Goal: Communication & Community: Answer question/provide support

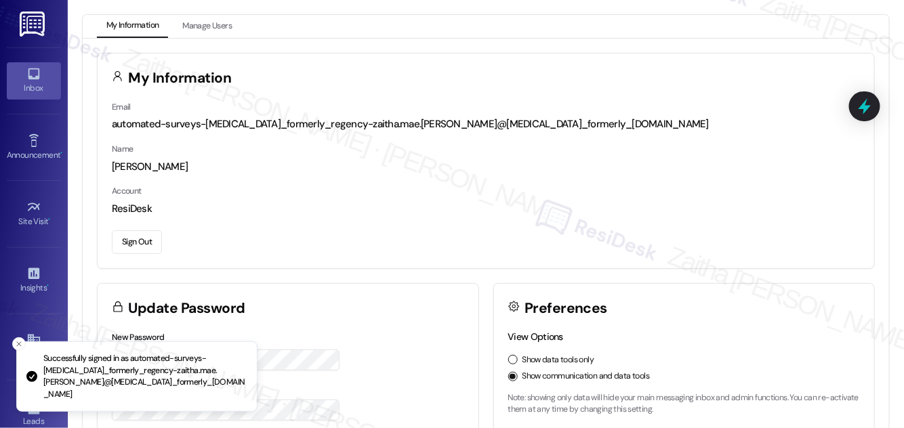
click at [25, 89] on div "Inbox" at bounding box center [34, 88] width 68 height 14
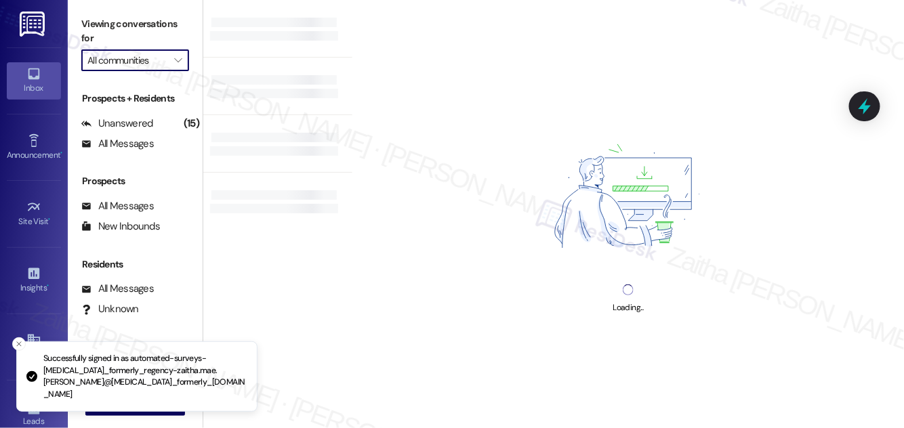
click at [137, 68] on input "All communities" at bounding box center [127, 60] width 80 height 22
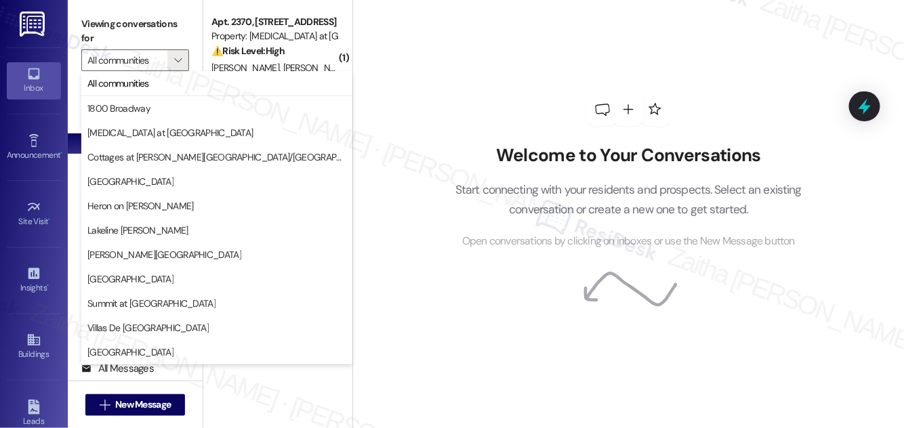
click at [500, 81] on div "Welcome to Your Conversations Start connecting with your residents and prospect…" at bounding box center [628, 171] width 406 height 343
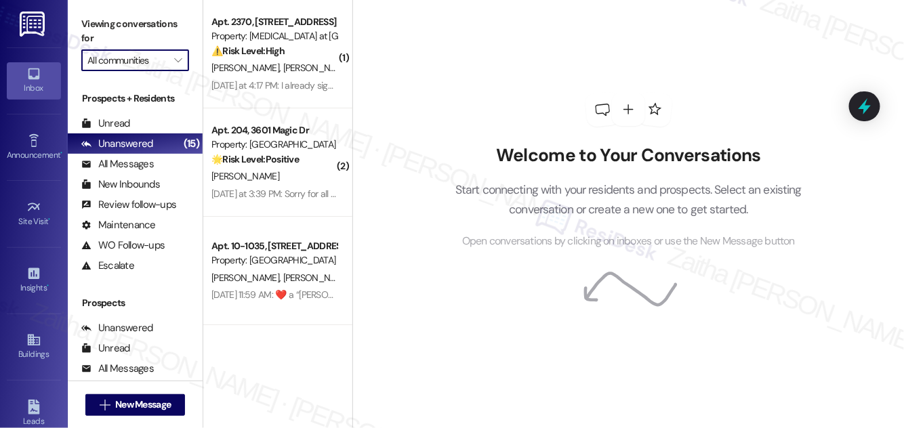
click at [132, 64] on input "All communities" at bounding box center [127, 60] width 80 height 22
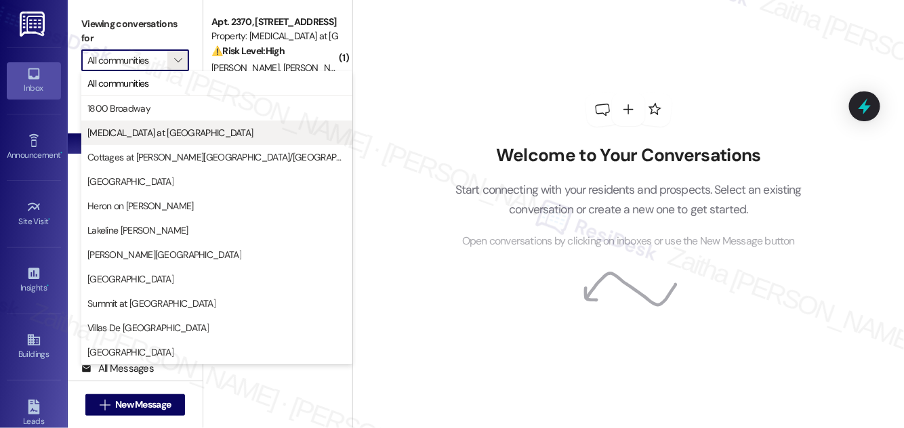
click at [130, 126] on span "[MEDICAL_DATA] at [GEOGRAPHIC_DATA]" at bounding box center [170, 133] width 166 height 14
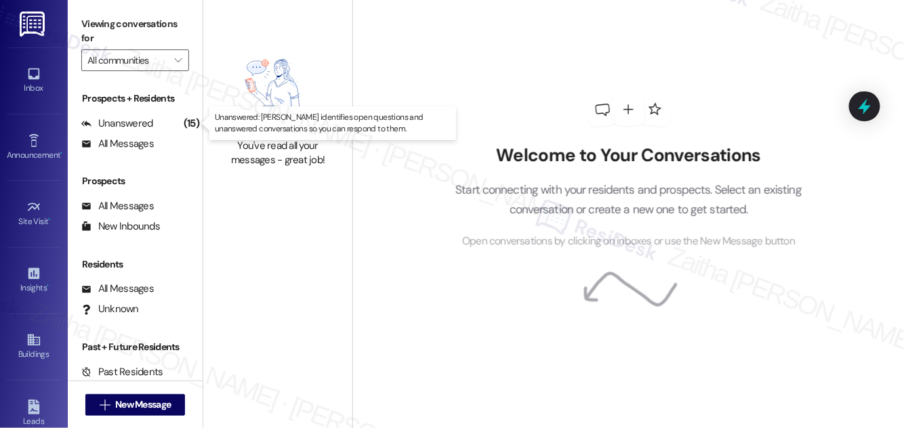
type input "[MEDICAL_DATA] at [GEOGRAPHIC_DATA]"
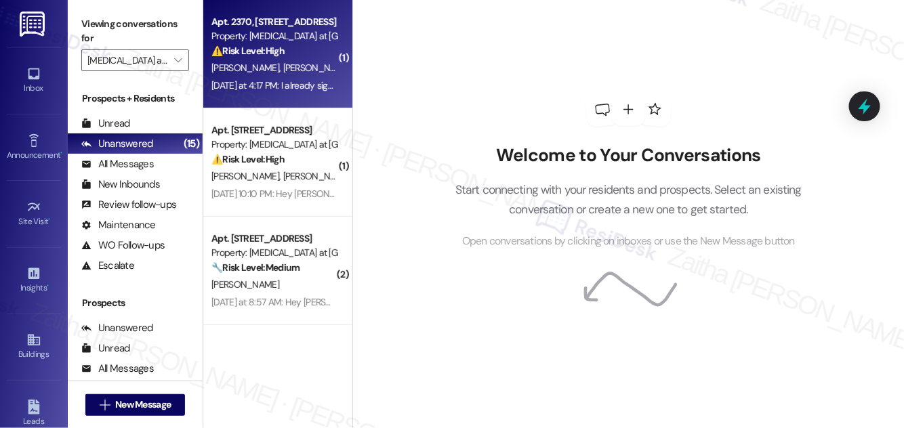
click at [304, 70] on div "[PERSON_NAME] [PERSON_NAME]" at bounding box center [274, 68] width 128 height 17
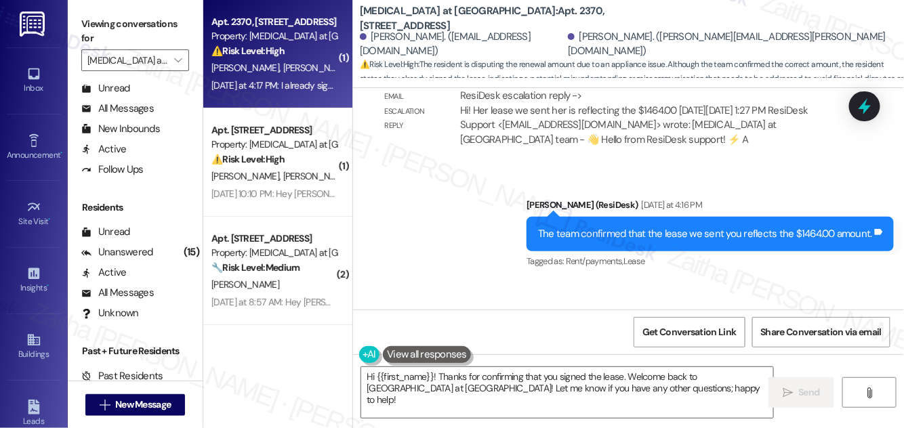
scroll to position [5039, 0]
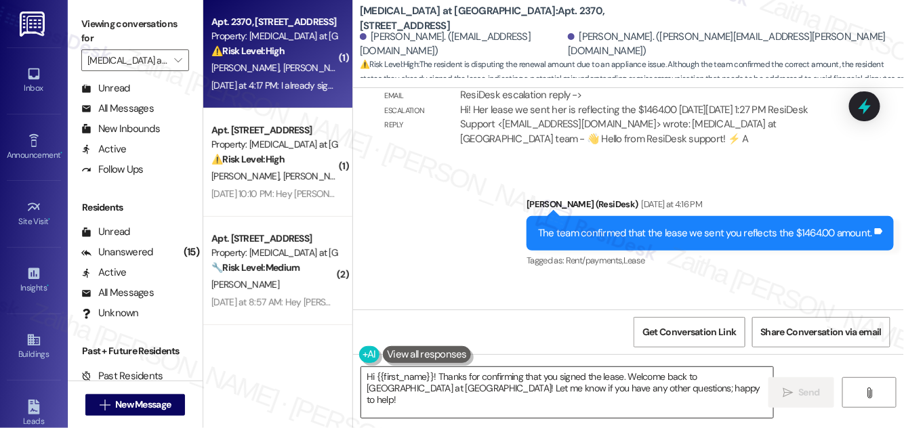
click at [645, 391] on textarea "Hi {{first_name}}! Thanks for confirming that you signed the lease. Welcome bac…" at bounding box center [567, 392] width 412 height 51
drag, startPoint x: 375, startPoint y: 259, endPoint x: 492, endPoint y: 259, distance: 117.2
click at [492, 331] on div "I already signed lease Tags and notes" at bounding box center [438, 348] width 131 height 35
copy div "I already signed lease Tags and notes"
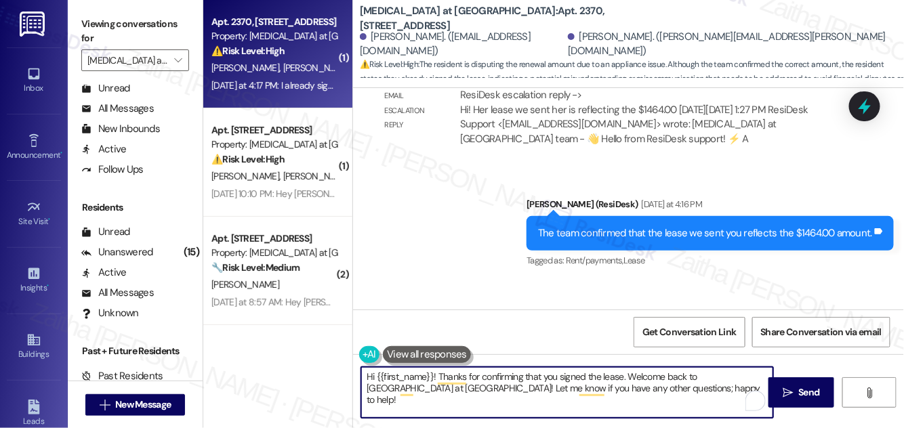
click at [658, 391] on textarea "Hi {{first_name}}! Thanks for confirming that you signed the lease. Welcome bac…" at bounding box center [567, 392] width 412 height 51
click at [379, 312] on div "[PERSON_NAME] [DATE] at 4:17 PM" at bounding box center [438, 321] width 131 height 19
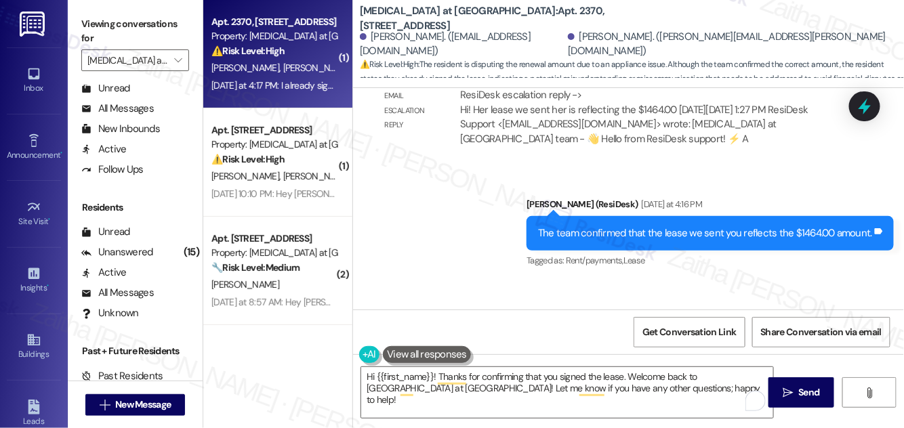
click at [379, 312] on div "[PERSON_NAME] [DATE] at 4:17 PM" at bounding box center [438, 321] width 131 height 19
copy div "[PERSON_NAME]"
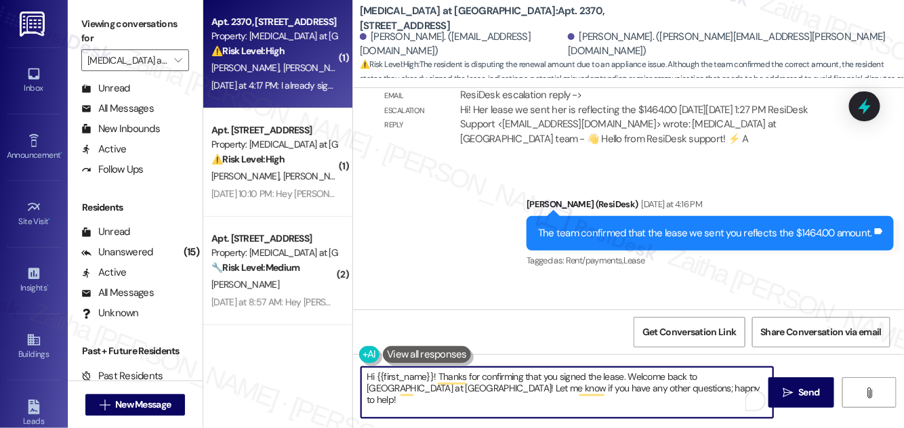
click at [414, 377] on textarea "Hi {{first_name}}! Thanks for confirming that you signed the lease. Welcome bac…" at bounding box center [567, 392] width 412 height 51
paste textarea "[PERSON_NAME]"
type textarea "Hi [PERSON_NAME]! Thanks for confirming that you signed the lease. Welcome back…"
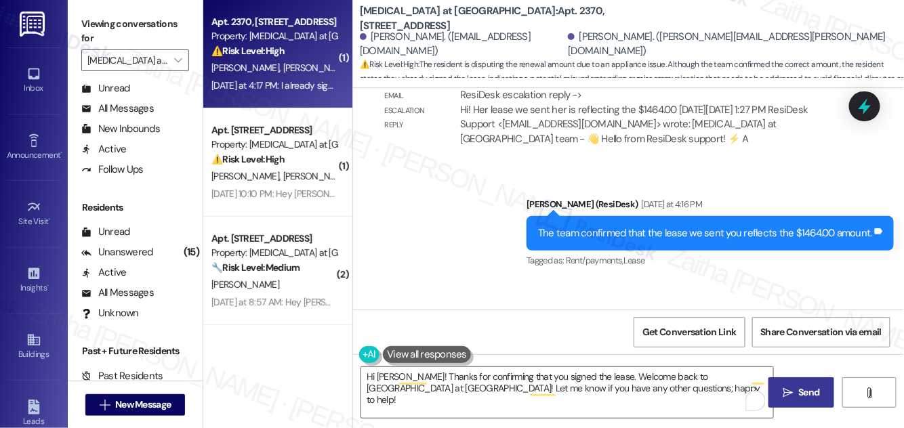
click at [810, 392] on span "Send" at bounding box center [808, 392] width 21 height 14
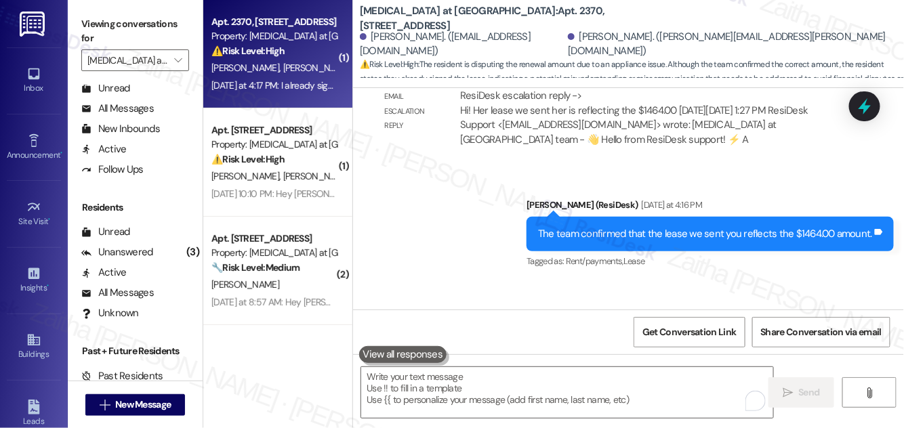
scroll to position [5148, 0]
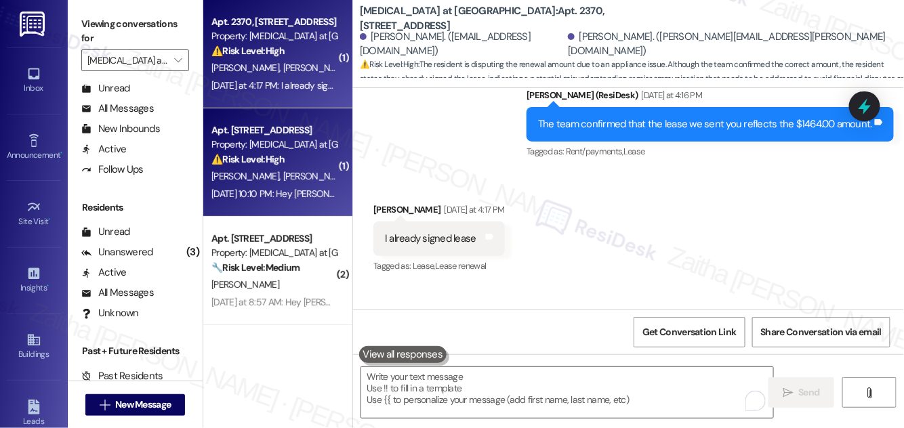
click at [291, 179] on span "[PERSON_NAME] [PERSON_NAME]" at bounding box center [354, 176] width 142 height 12
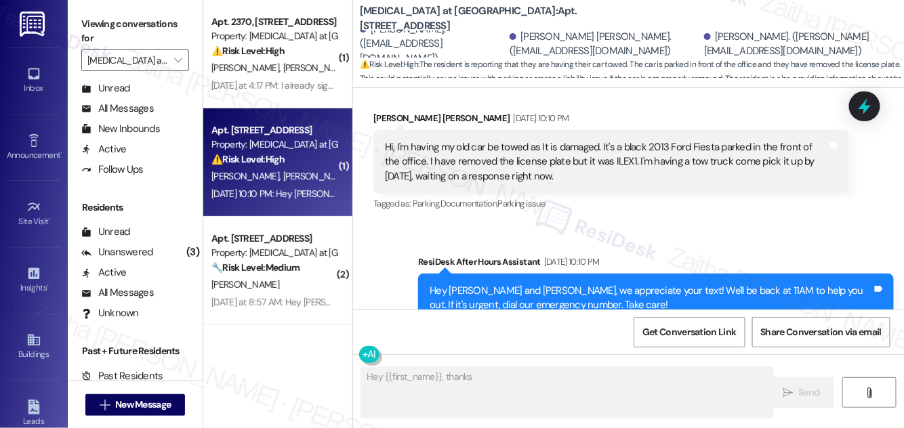
scroll to position [3027, 0]
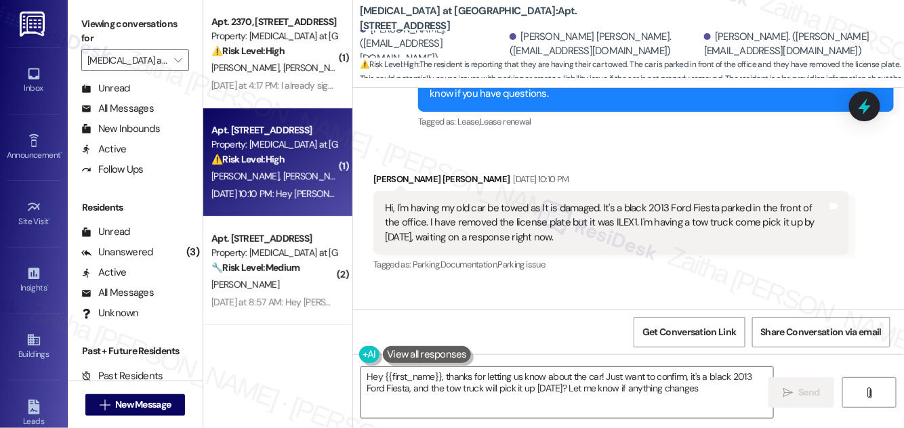
type textarea "Hey {{first_name}}, thanks for letting us know about the car! Just want to conf…"
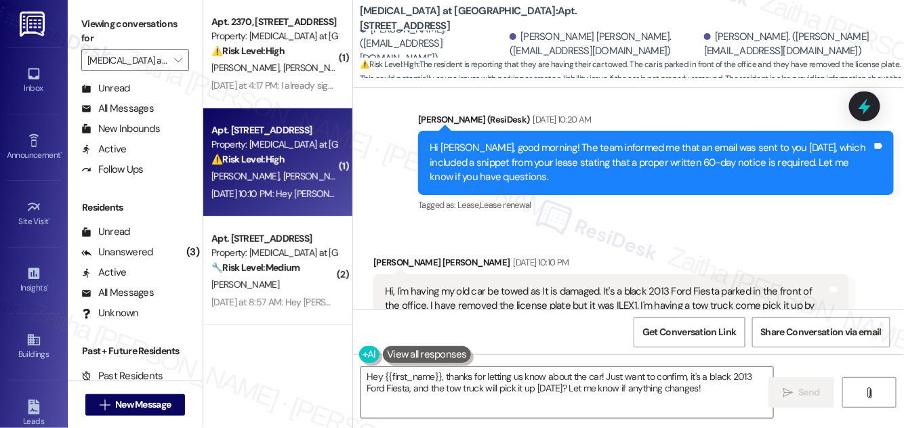
scroll to position [2965, 0]
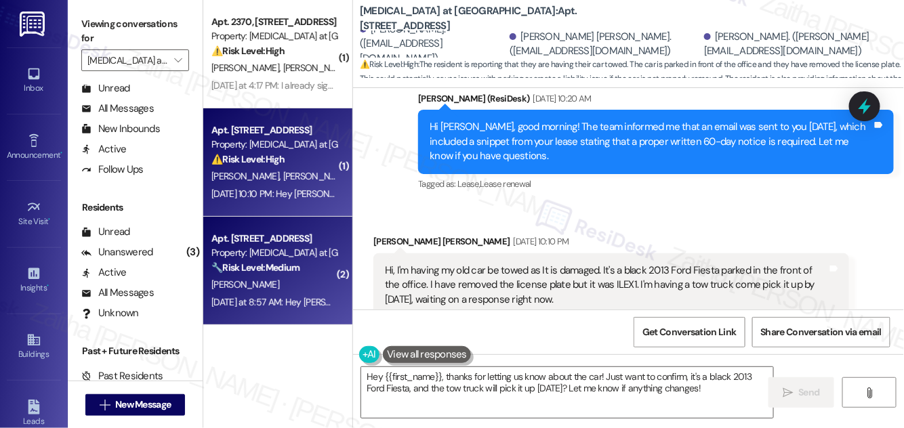
click at [303, 289] on div "[PERSON_NAME]" at bounding box center [274, 284] width 128 height 17
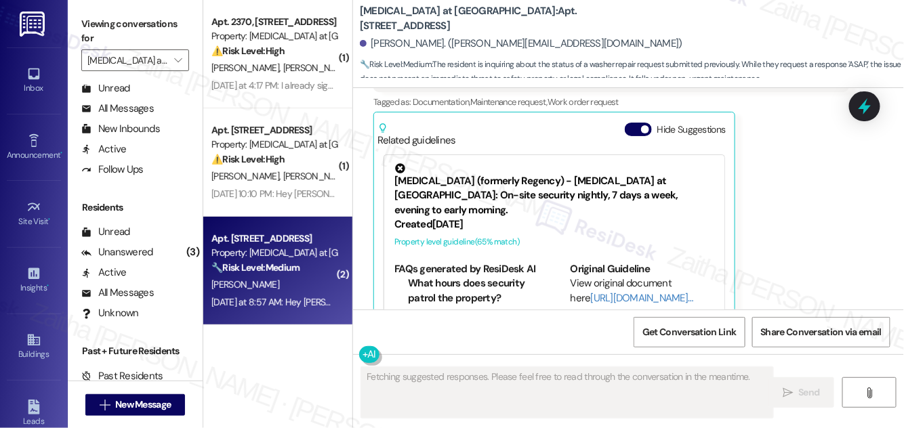
scroll to position [1345, 0]
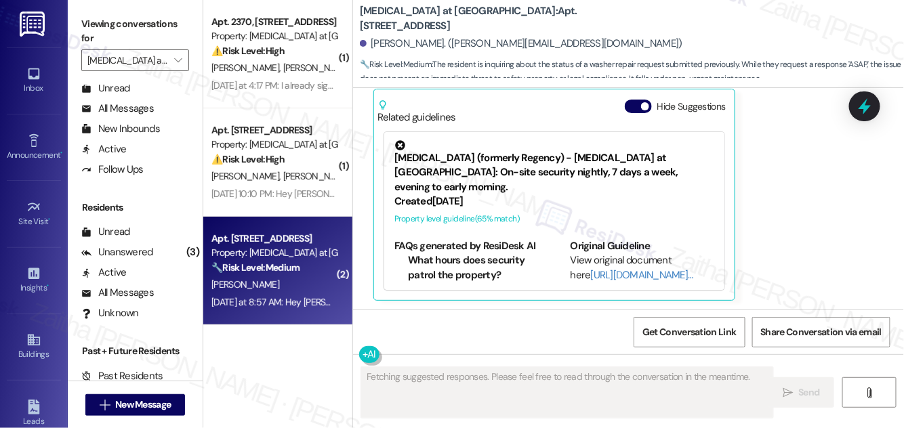
click at [630, 104] on button "Hide Suggestions" at bounding box center [637, 107] width 27 height 14
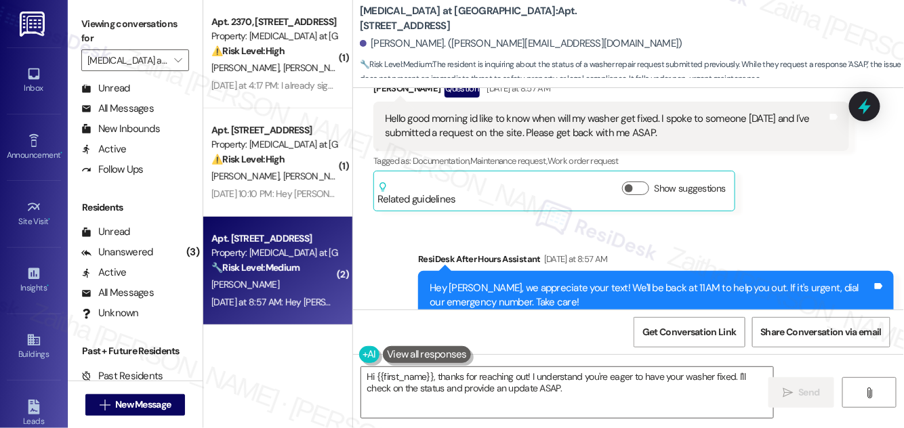
scroll to position [1242, 0]
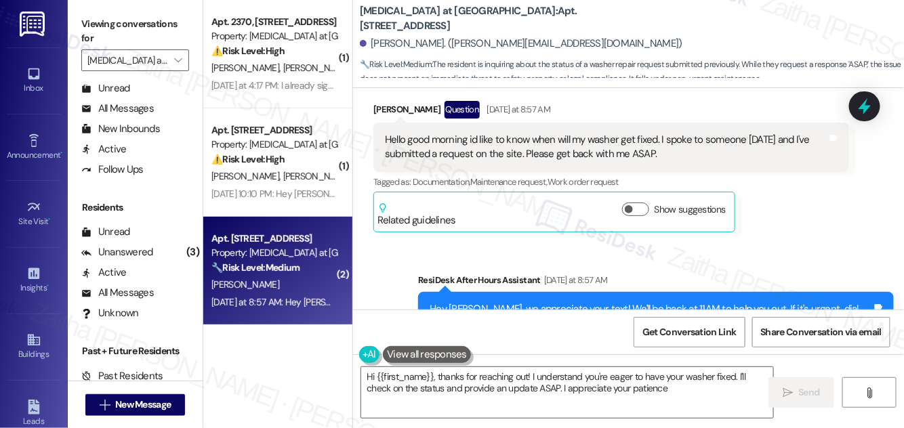
type textarea "Hi {{first_name}}, thanks for reaching out! I understand you're eager to have y…"
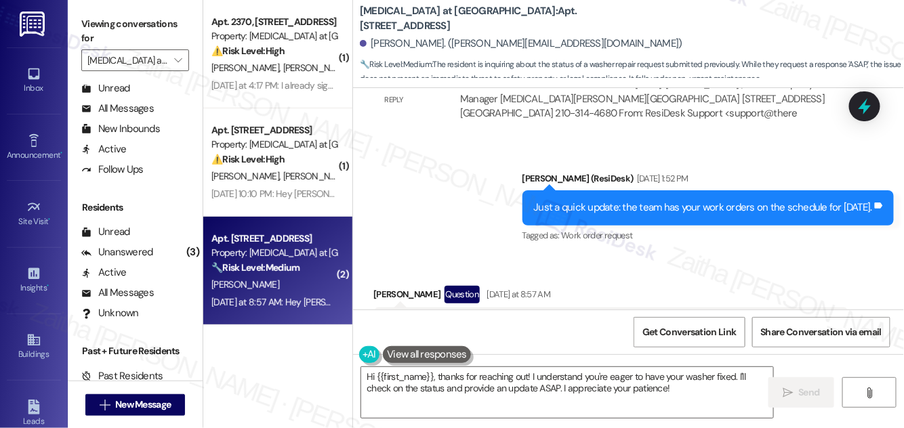
scroll to position [1304, 0]
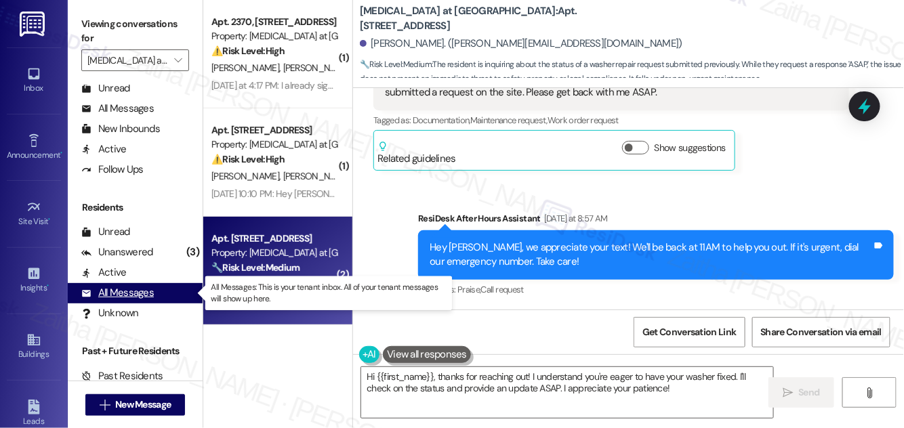
click at [120, 291] on div "All Messages" at bounding box center [117, 293] width 72 height 14
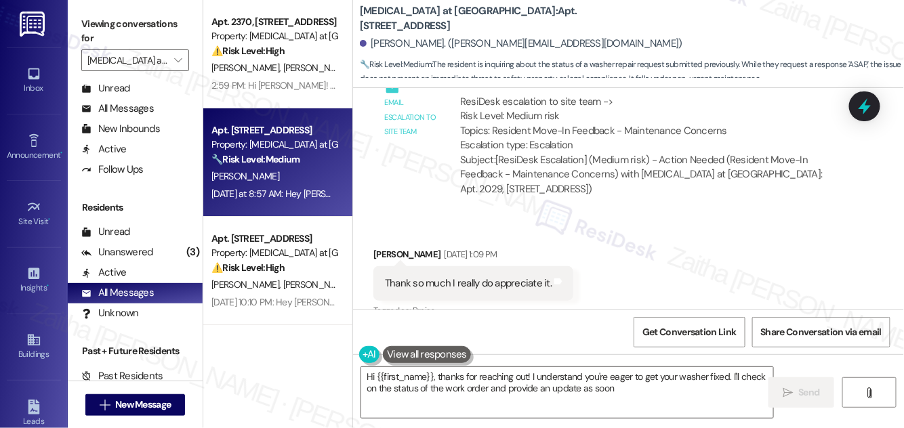
scroll to position [1345, 0]
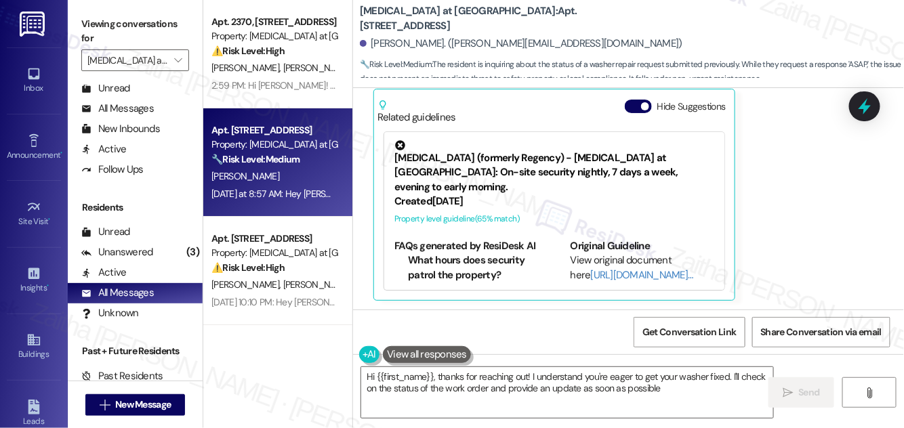
type textarea "Hi {{first_name}}, thanks for reaching out! I understand you're eager to get yo…"
click at [148, 402] on span "New Message" at bounding box center [143, 405] width 56 height 14
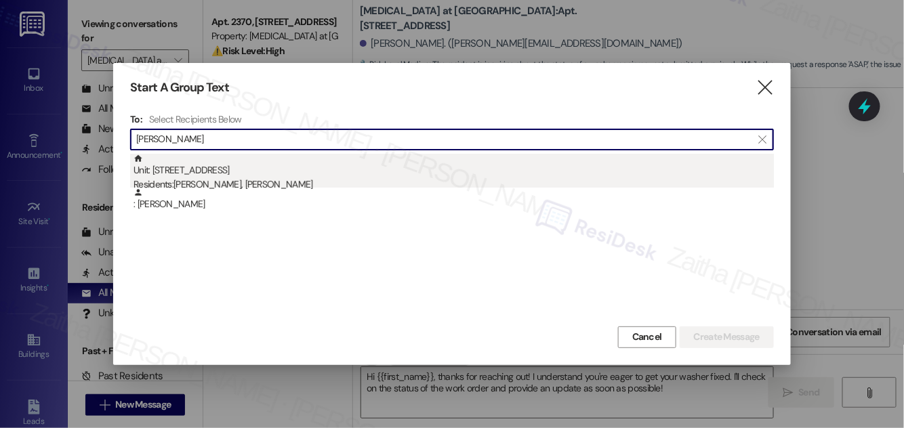
type input "[PERSON_NAME]"
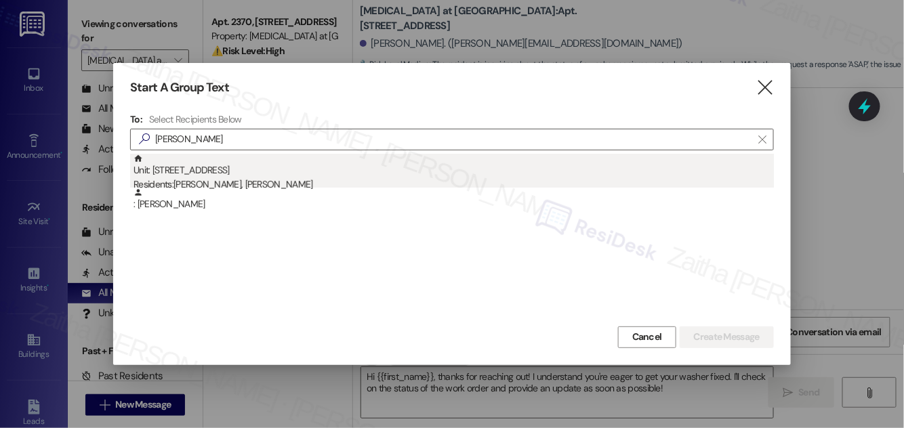
click at [274, 180] on div "Residents: [PERSON_NAME], [PERSON_NAME]" at bounding box center [453, 184] width 640 height 14
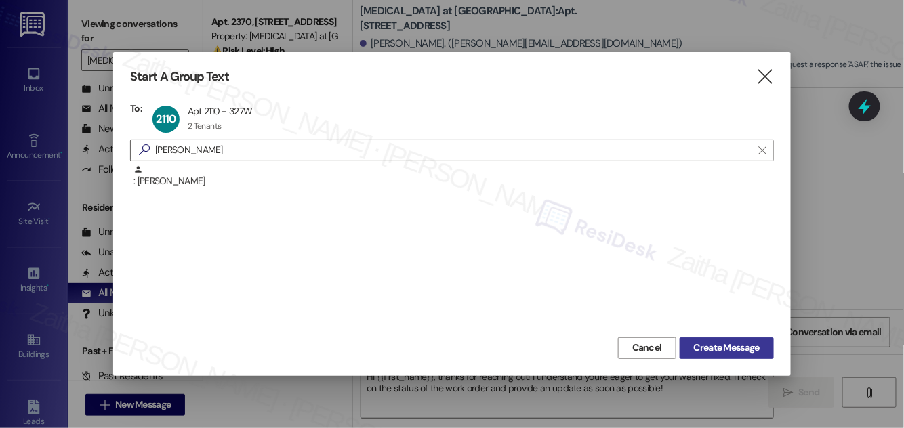
click at [746, 348] on span "Create Message" at bounding box center [727, 348] width 66 height 14
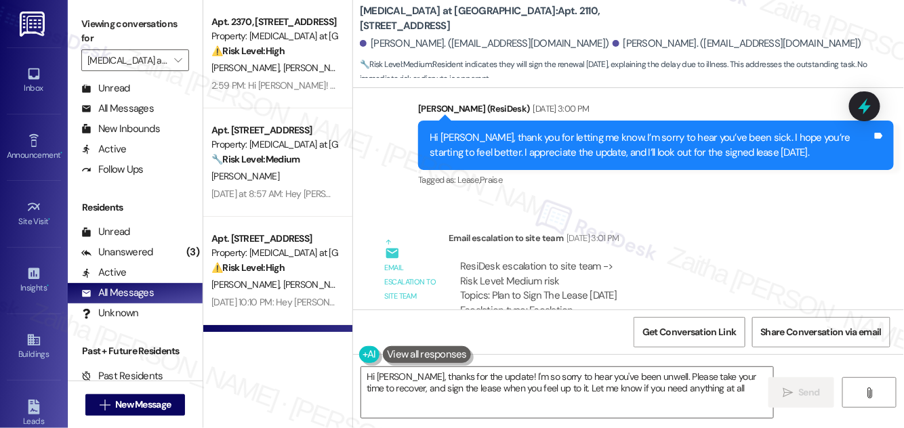
type textarea "Hi [PERSON_NAME], thanks for the update! I'm so sorry to hear you've been unwel…"
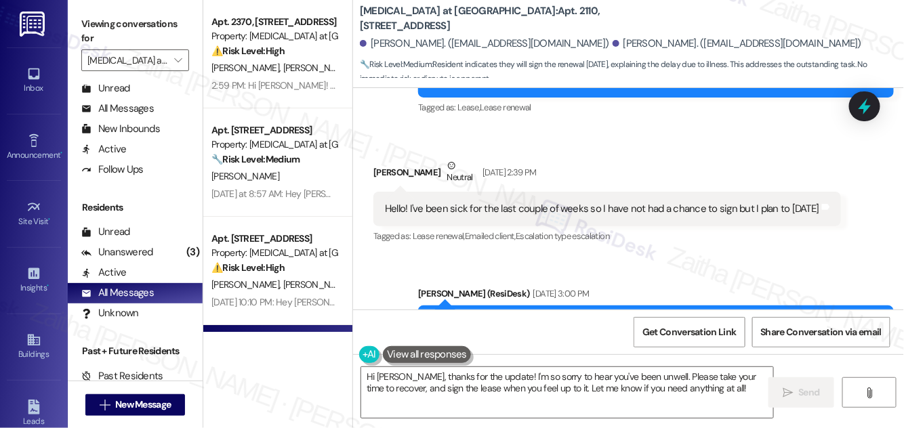
scroll to position [1655, 0]
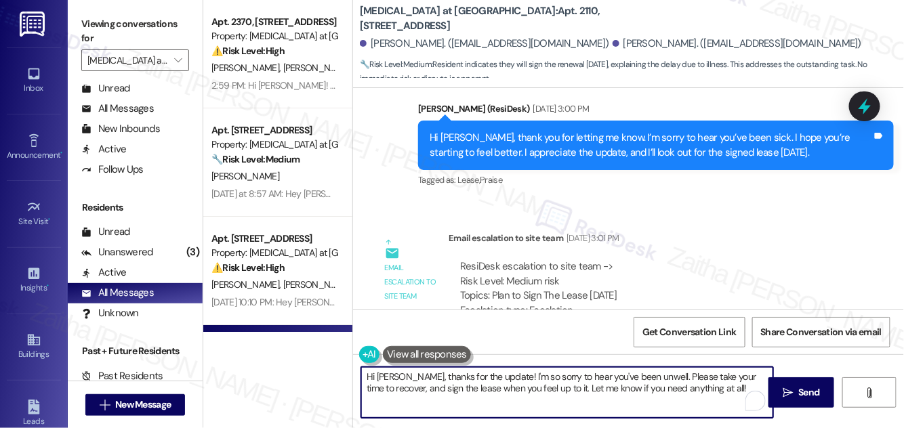
drag, startPoint x: 366, startPoint y: 377, endPoint x: 731, endPoint y: 400, distance: 365.1
click at [731, 400] on textarea "Hi [PERSON_NAME], thanks for the update! I'm so sorry to hear you've been unwel…" at bounding box center [567, 392] width 412 height 51
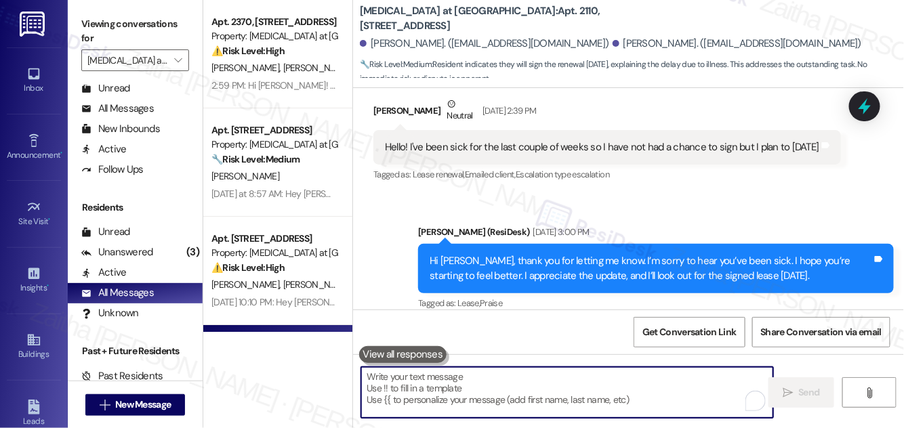
scroll to position [1470, 0]
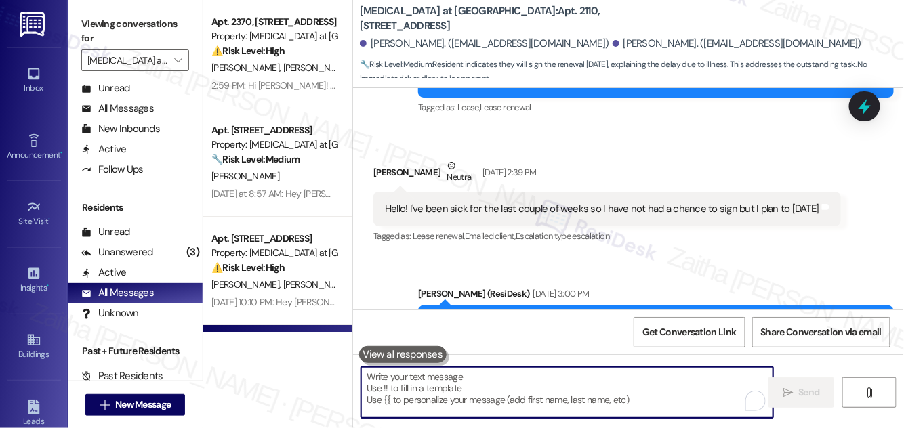
paste textarea "Hey {{first_name}}! Since you’ve already confirmed your renewal at {{property}}…"
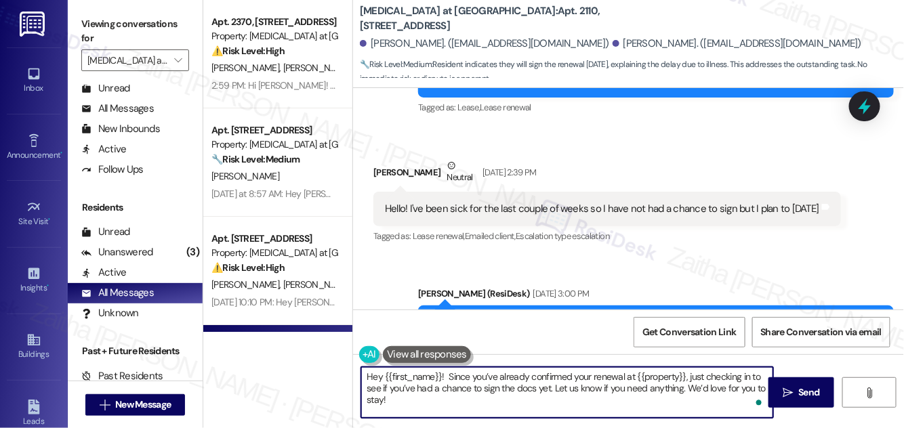
scroll to position [1655, 0]
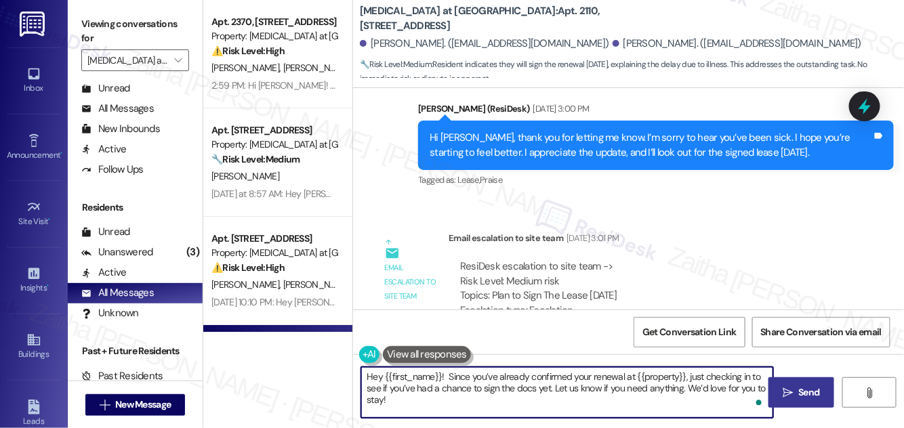
type textarea "Hey {{first_name}}! Since you’ve already confirmed your renewal at {{property}}…"
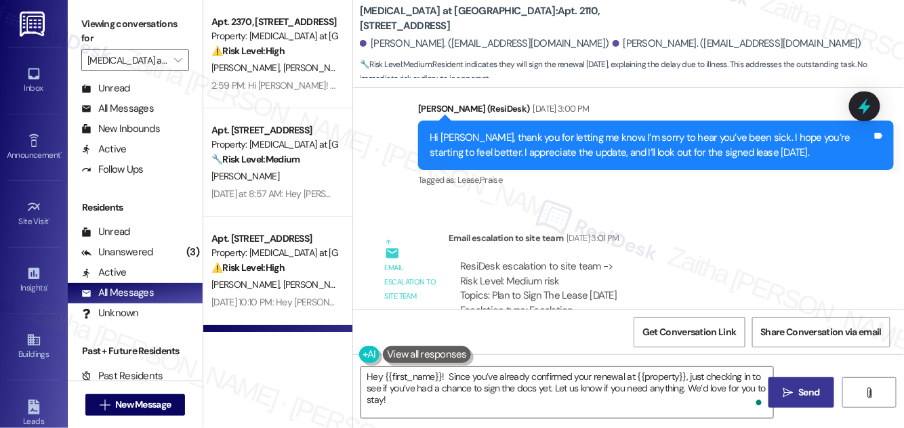
click at [815, 388] on span "Send" at bounding box center [808, 392] width 21 height 14
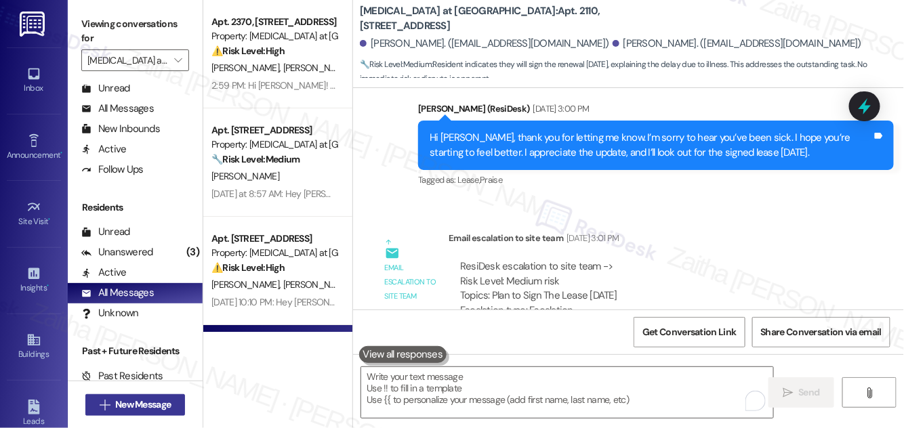
click at [142, 404] on span "New Message" at bounding box center [143, 405] width 56 height 14
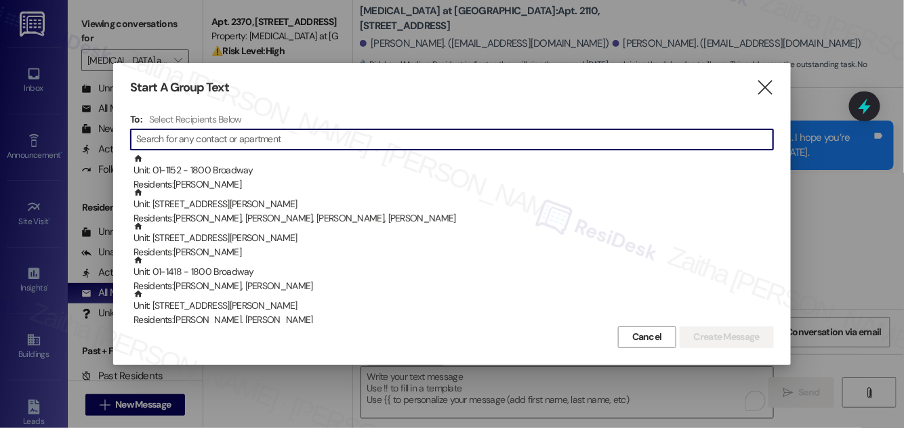
paste input "[PERSON_NAME]"
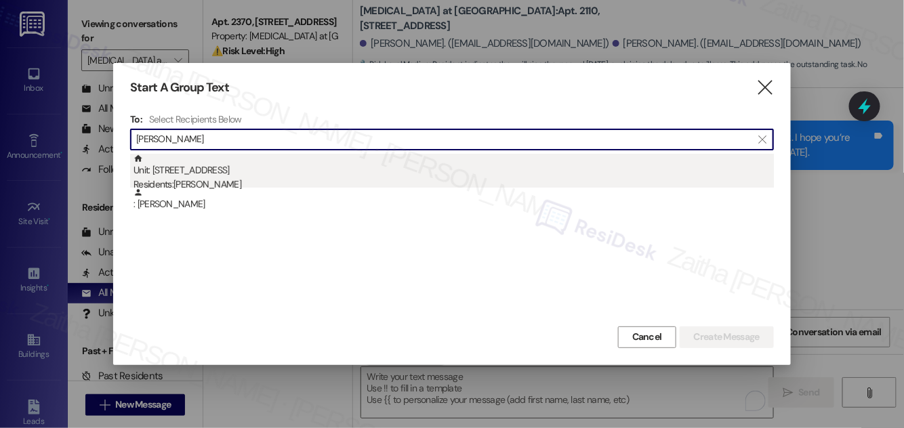
type input "[PERSON_NAME]"
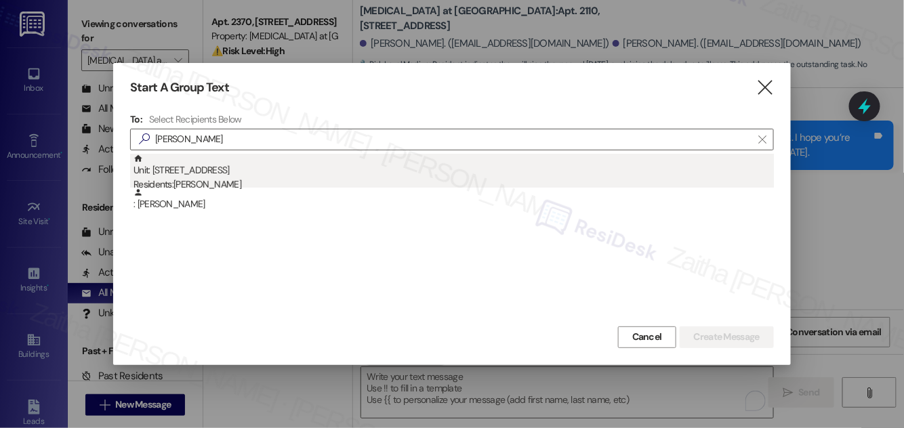
click at [249, 173] on div "Unit: [STREET_ADDRESS] Residents: [PERSON_NAME]" at bounding box center [453, 173] width 640 height 39
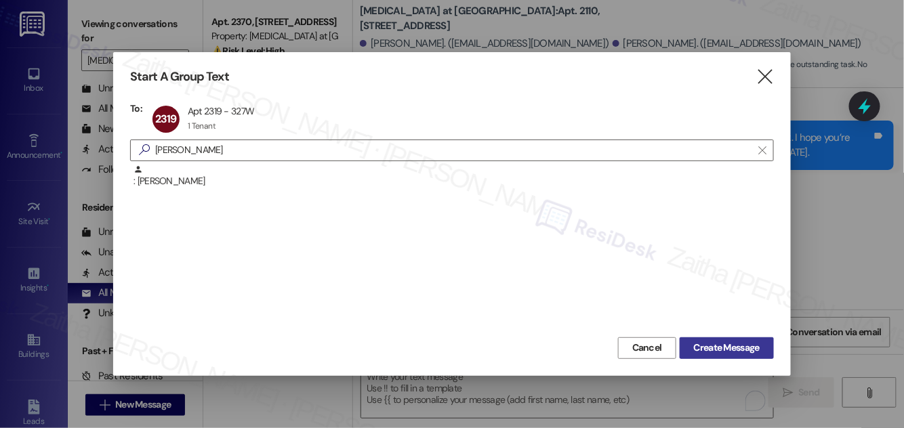
click at [717, 347] on span "Create Message" at bounding box center [727, 348] width 66 height 14
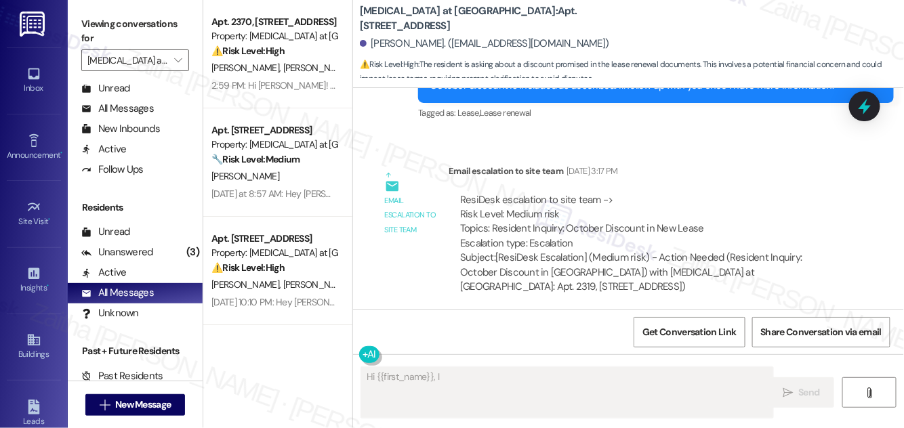
scroll to position [3710, 0]
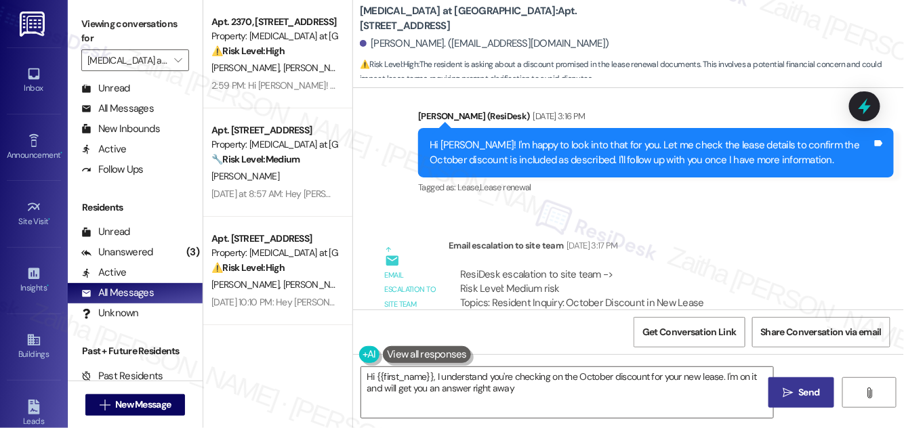
type textarea "Hi {{first_name}}, I understand you're checking on the October discount for you…"
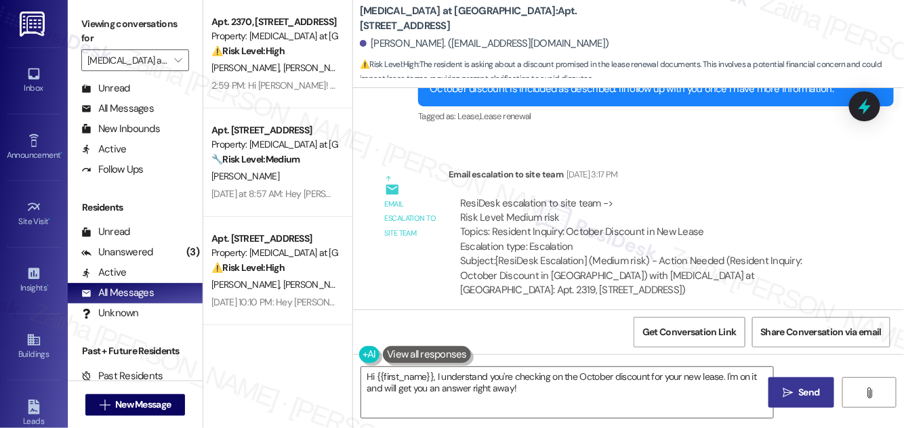
scroll to position [3832, 0]
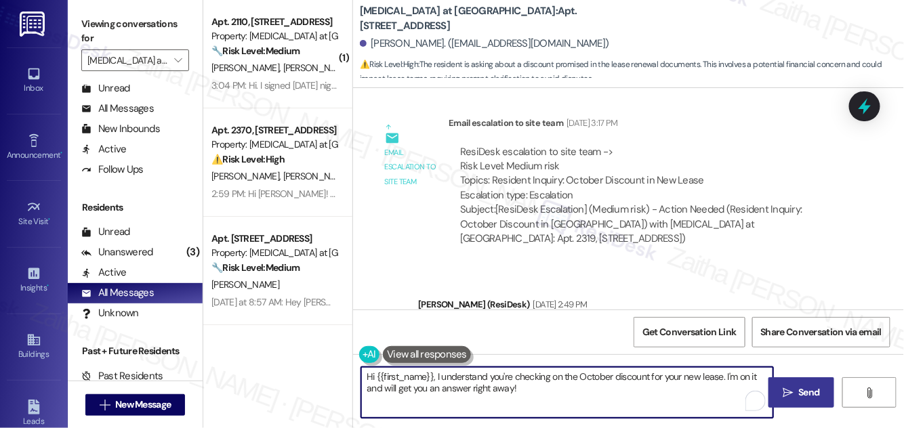
drag, startPoint x: 362, startPoint y: 377, endPoint x: 533, endPoint y: 400, distance: 172.3
click at [533, 400] on textarea "Hi {{first_name}}, I understand you're checking on the October discount for you…" at bounding box center [567, 392] width 412 height 51
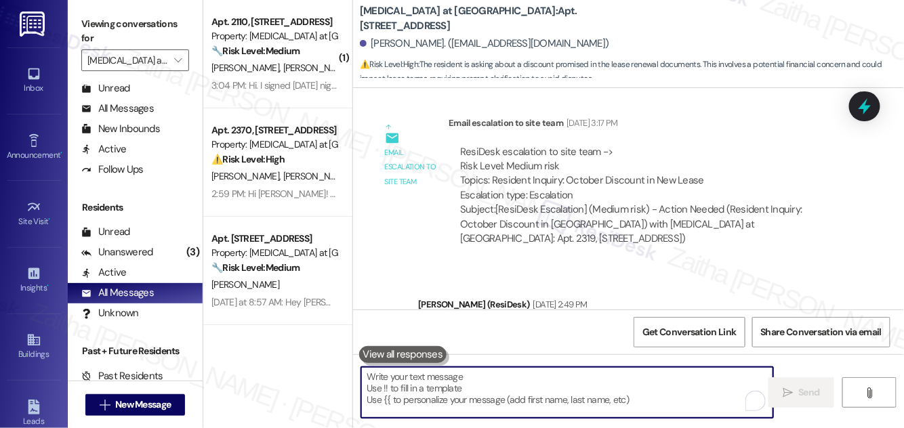
paste textarea "Hi {{first_name}}! Quick reminder about your {{property}} renewal - we want to …"
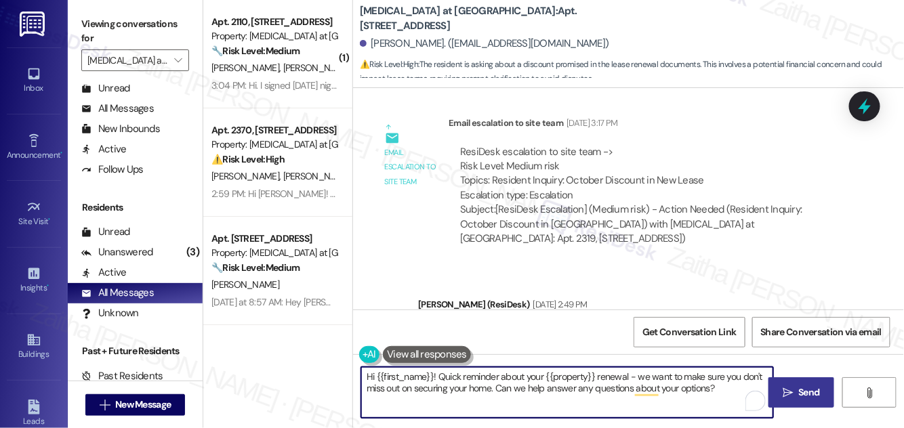
type textarea "Hi {{first_name}}! Quick reminder about your {{property}} renewal - we want to …"
click at [806, 386] on span "Send" at bounding box center [808, 392] width 21 height 14
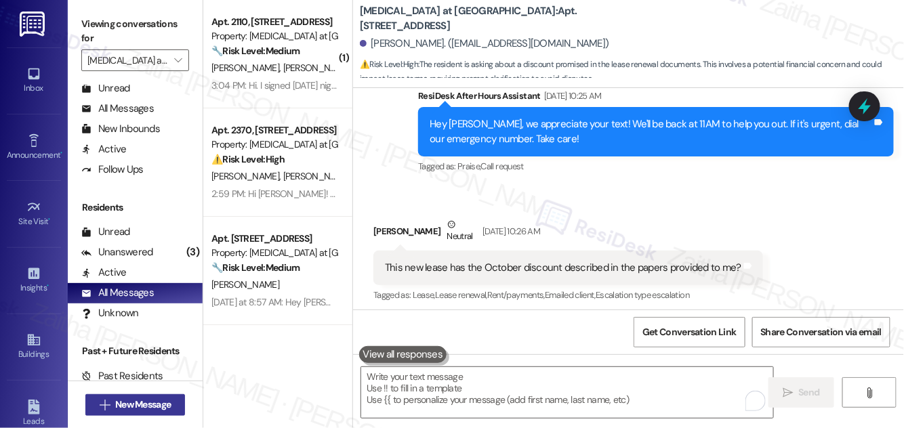
click at [125, 400] on span "New Message" at bounding box center [143, 405] width 56 height 14
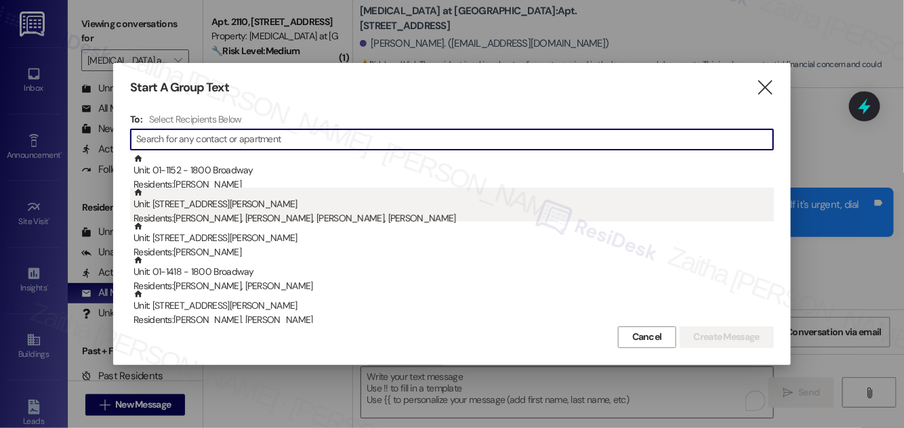
paste input "[PERSON_NAME]"
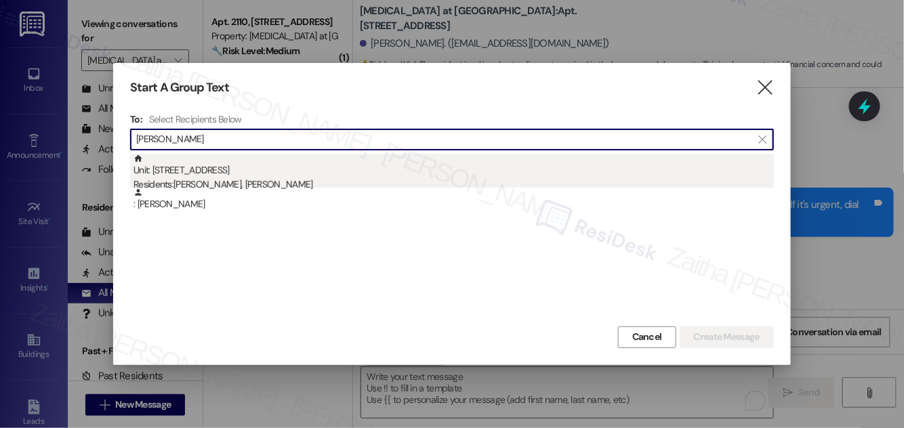
type input "[PERSON_NAME]"
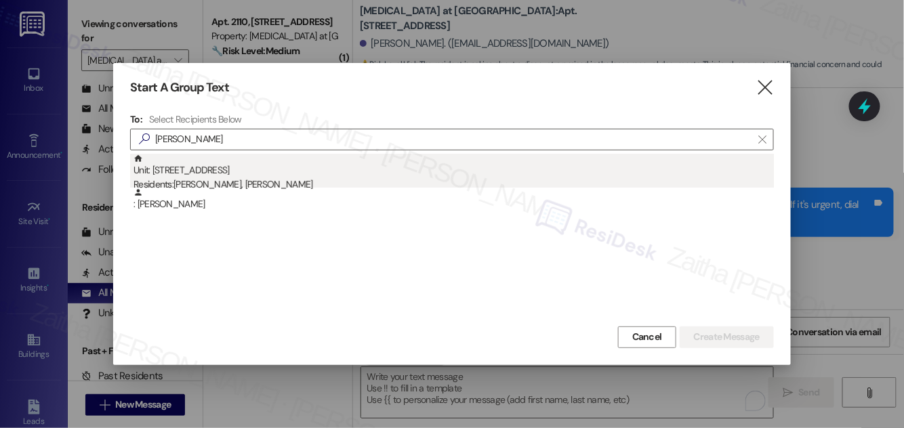
click at [265, 179] on div "Residents: [PERSON_NAME], [PERSON_NAME]" at bounding box center [453, 184] width 640 height 14
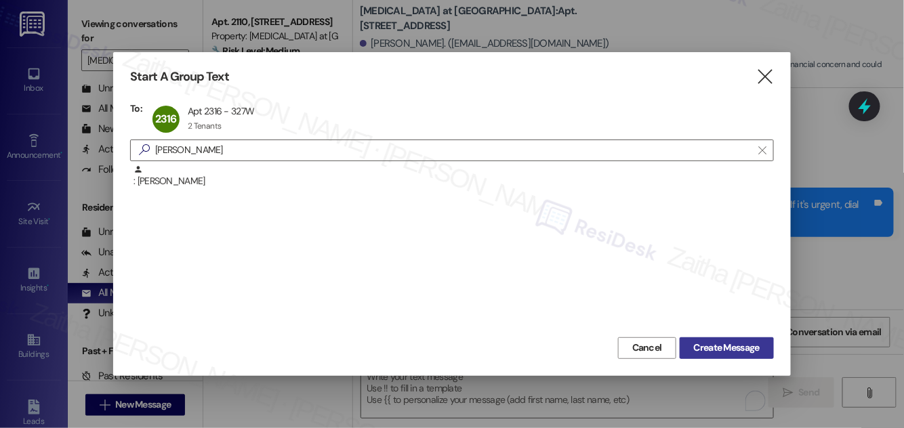
click at [734, 346] on span "Create Message" at bounding box center [727, 348] width 66 height 14
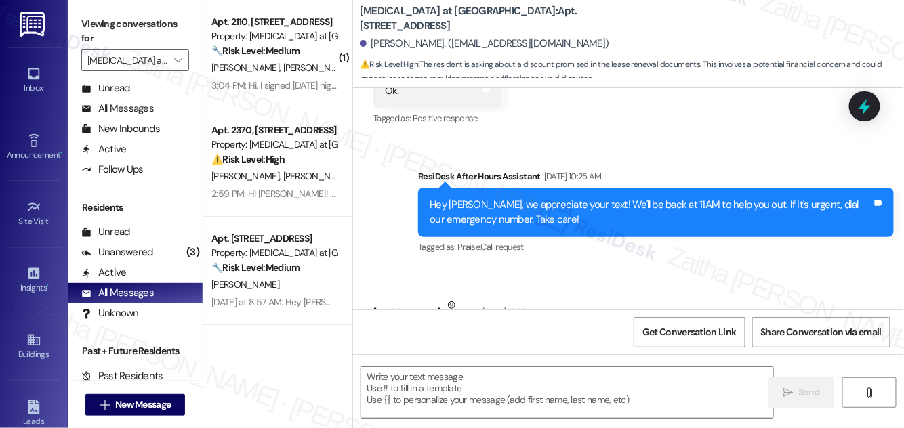
type textarea "Fetching suggested responses. Please feel free to read through the conversation…"
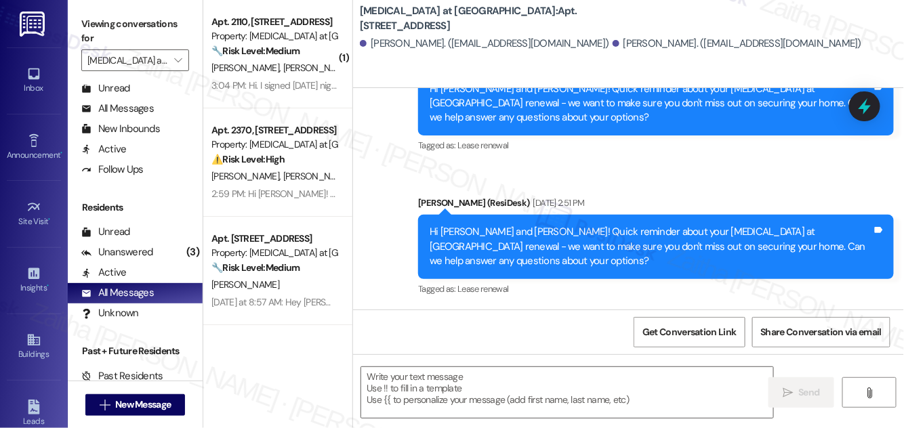
scroll to position [1330, 0]
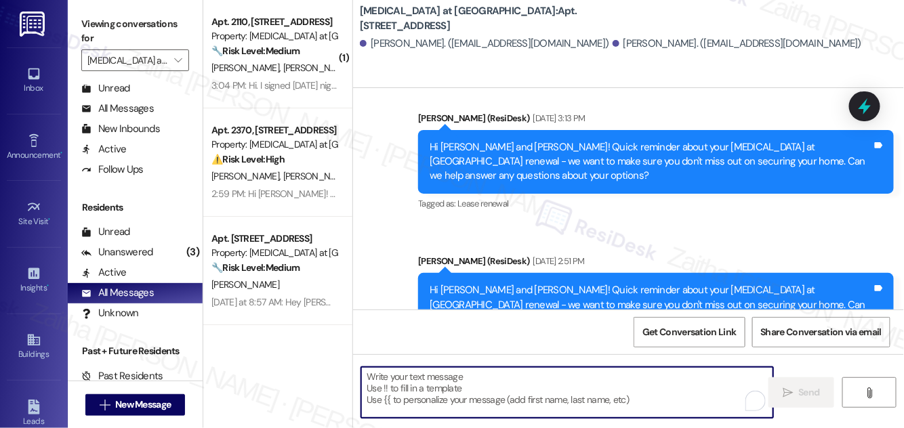
click at [479, 383] on textarea "To enrich screen reader interactions, please activate Accessibility in Grammarl…" at bounding box center [567, 392] width 412 height 51
paste textarea "Hi {{first_name}}! Quick reminder about your {{property}} renewal - we want to …"
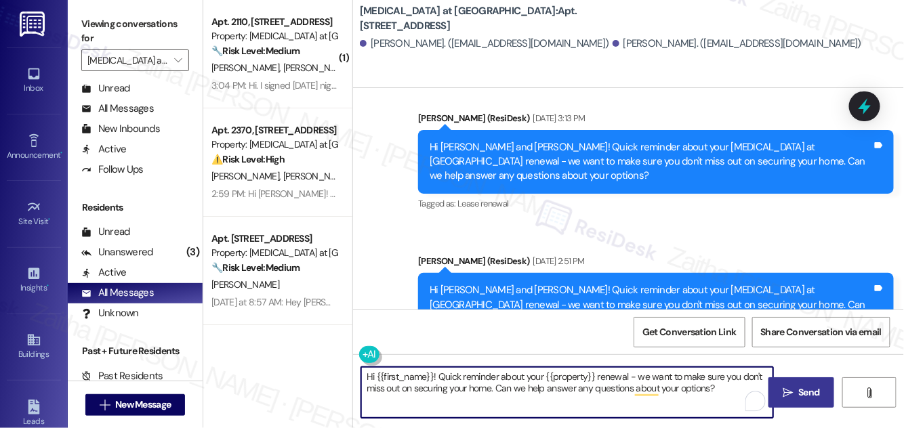
type textarea "Hi {{first_name}}! Quick reminder about your {{property}} renewal - we want to …"
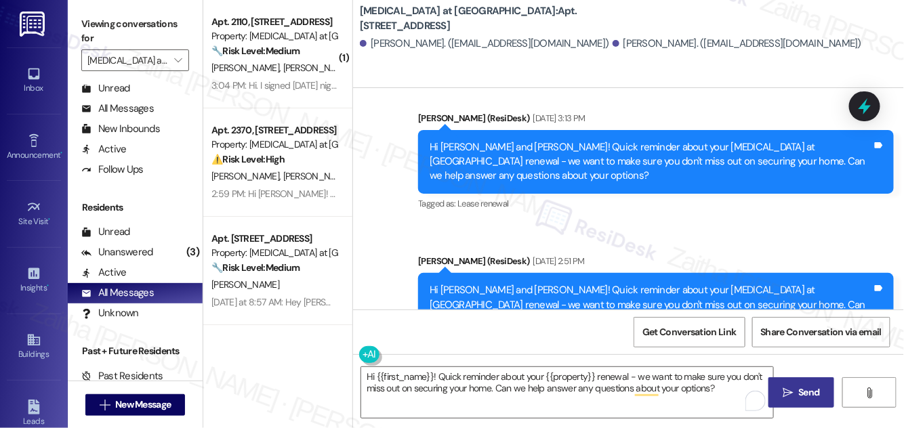
click at [816, 391] on span "Send" at bounding box center [808, 392] width 21 height 14
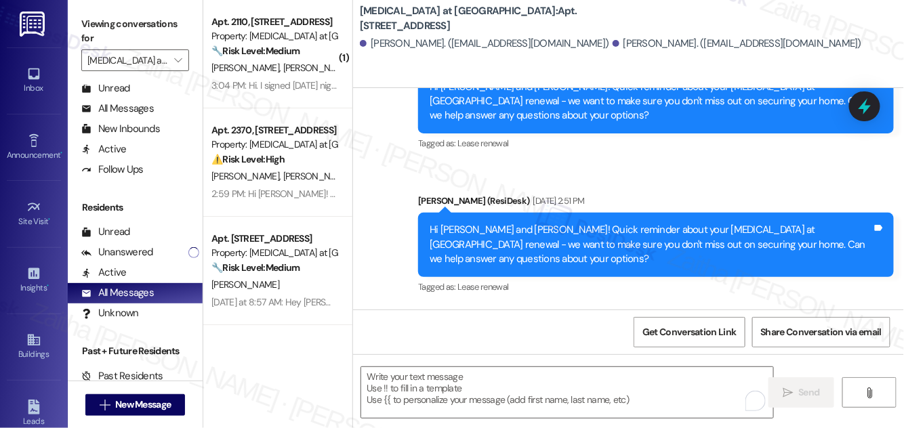
scroll to position [1439, 0]
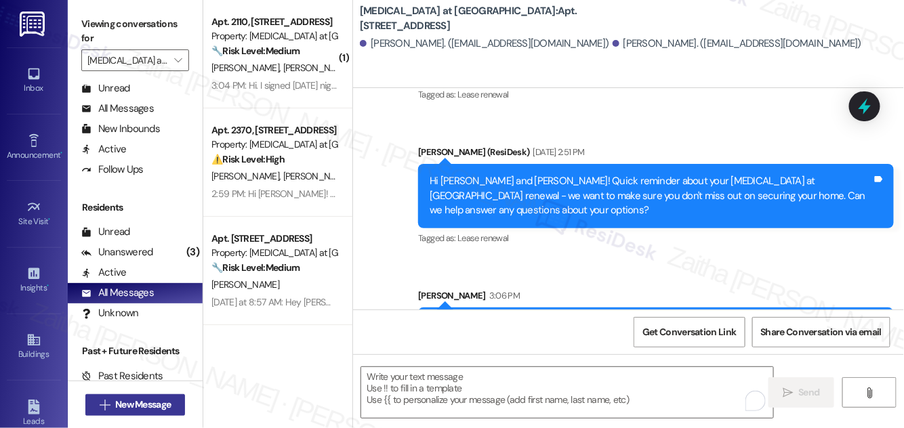
click at [130, 406] on span "New Message" at bounding box center [143, 405] width 56 height 14
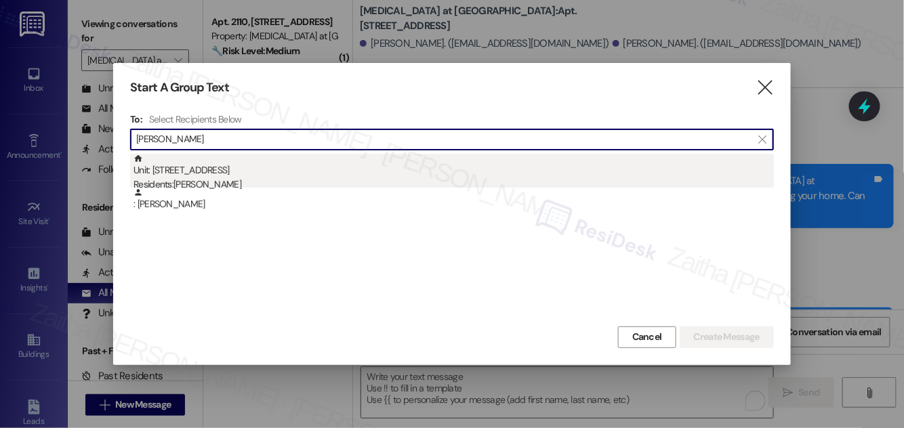
type input "[PERSON_NAME]"
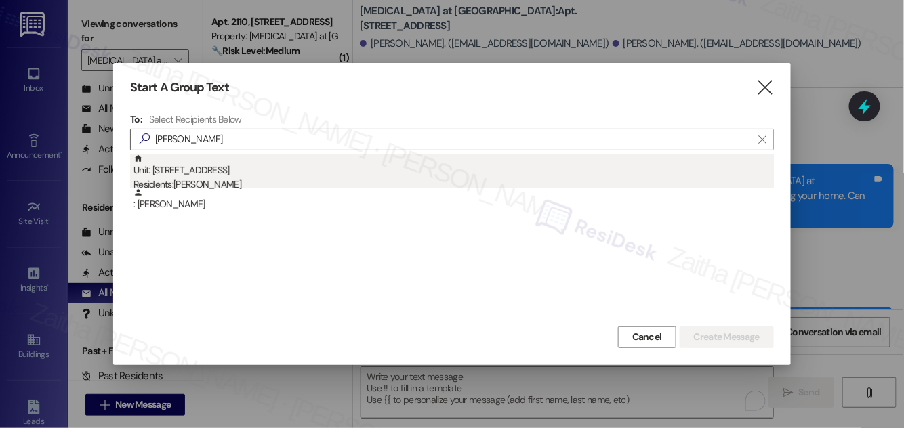
click at [282, 172] on div "Unit: [STREET_ADDRESS] Residents: [PERSON_NAME]" at bounding box center [453, 173] width 640 height 39
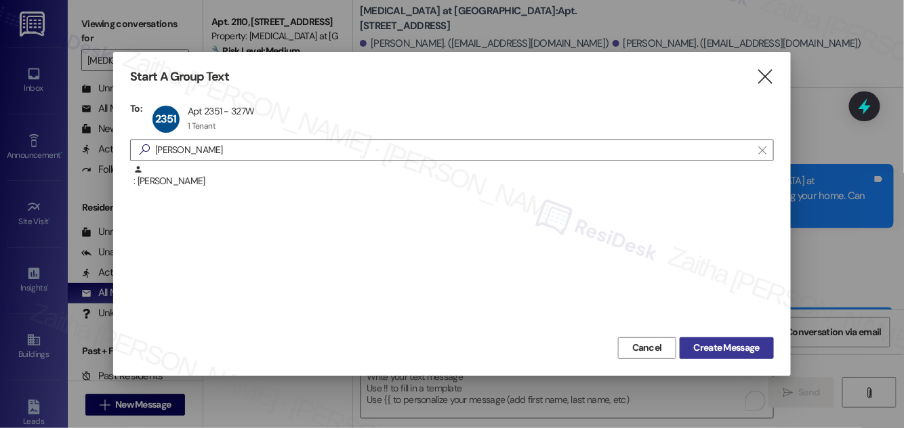
click at [726, 352] on span "Create Message" at bounding box center [727, 348] width 66 height 14
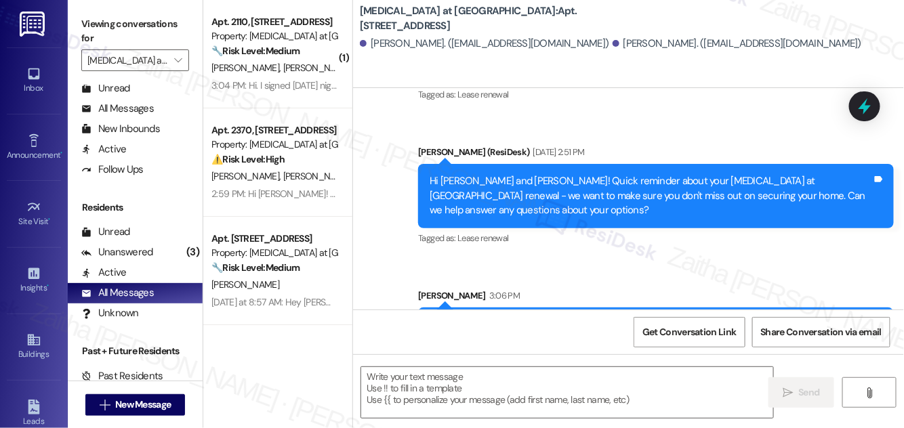
type textarea "Fetching suggested responses. Please feel free to read through the conversation…"
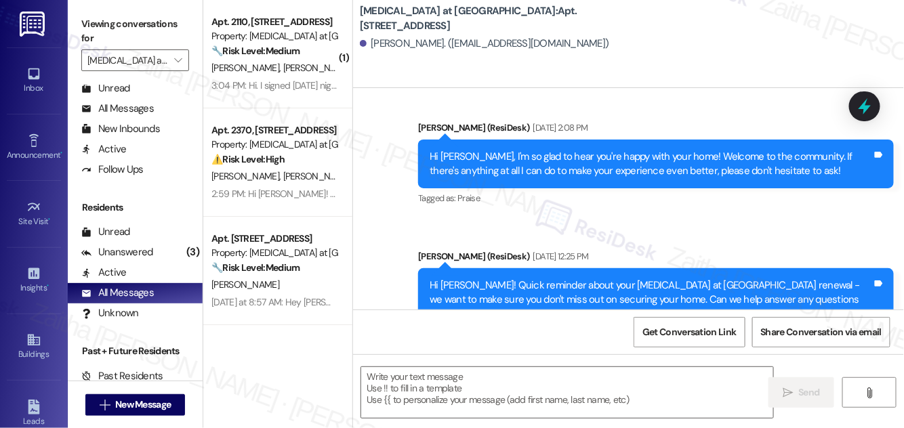
scroll to position [3647, 0]
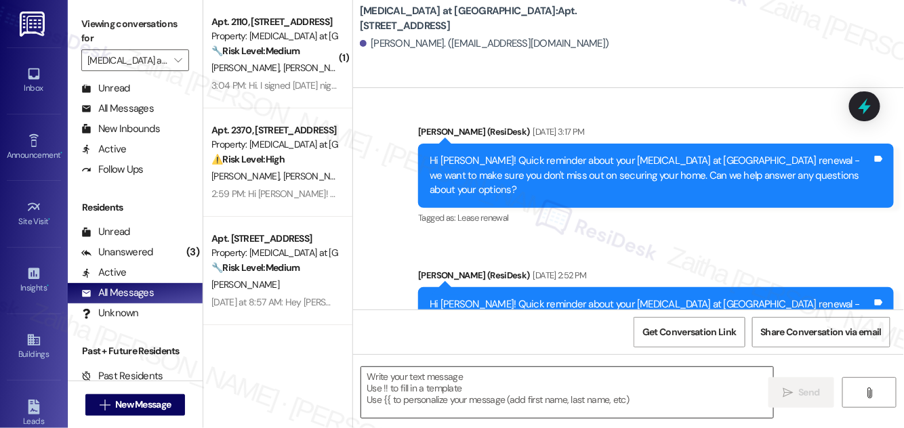
click at [482, 389] on textarea at bounding box center [567, 392] width 412 height 51
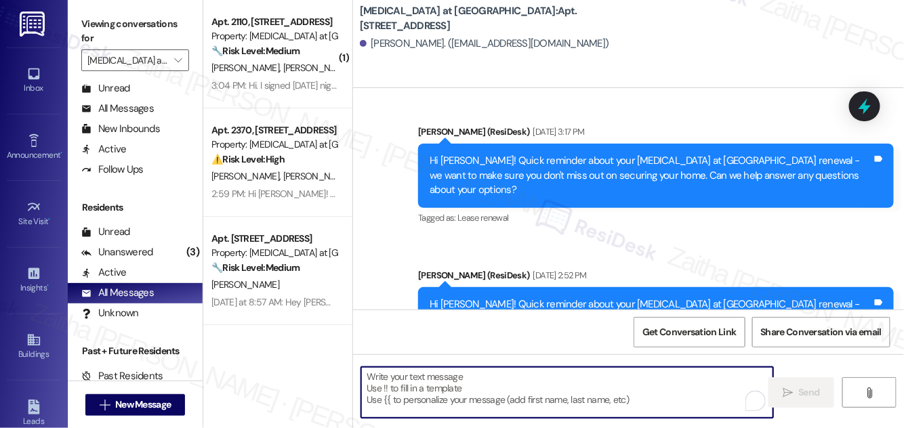
paste textarea "Hi {{first_name}}! Quick reminder about your {{property}} renewal - we want to …"
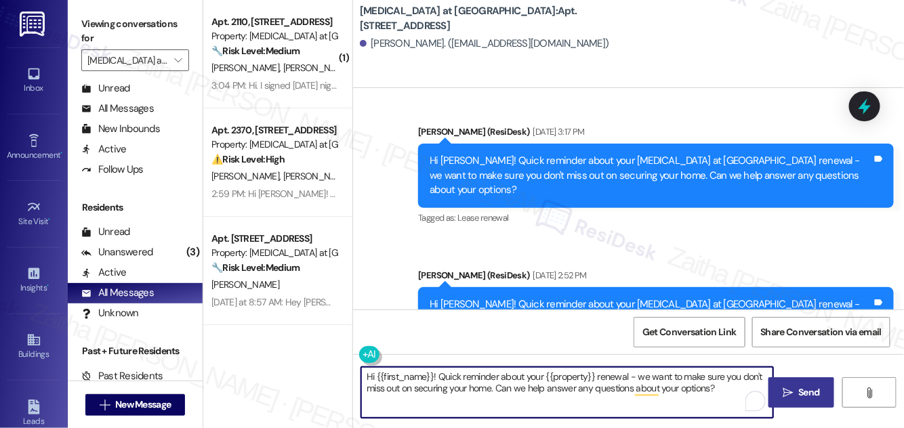
type textarea "Hi {{first_name}}! Quick reminder about your {{property}} renewal - we want to …"
click at [797, 397] on span "Send" at bounding box center [808, 392] width 26 height 14
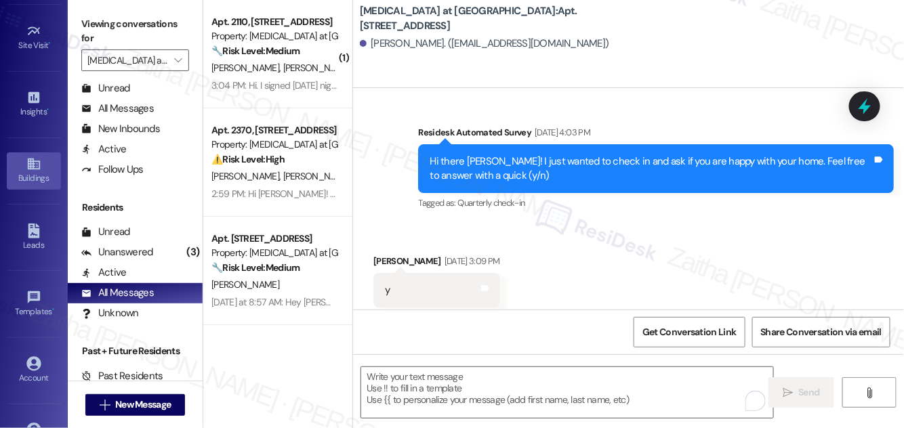
scroll to position [213, 0]
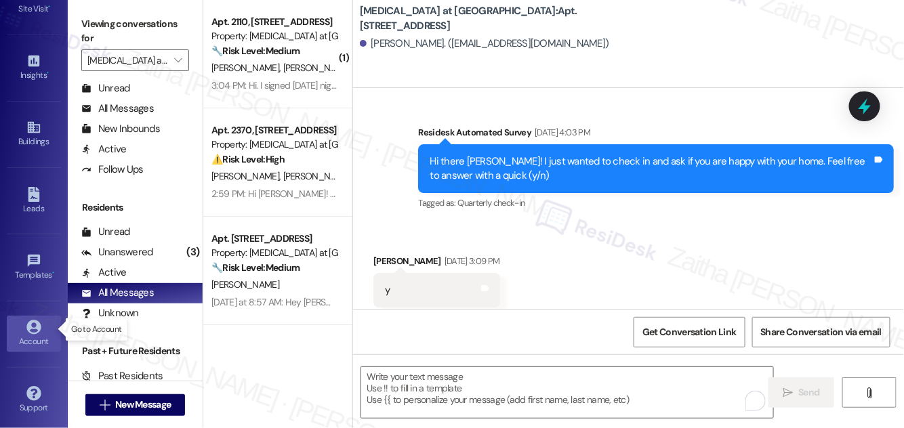
click at [36, 337] on div "Account" at bounding box center [34, 342] width 68 height 14
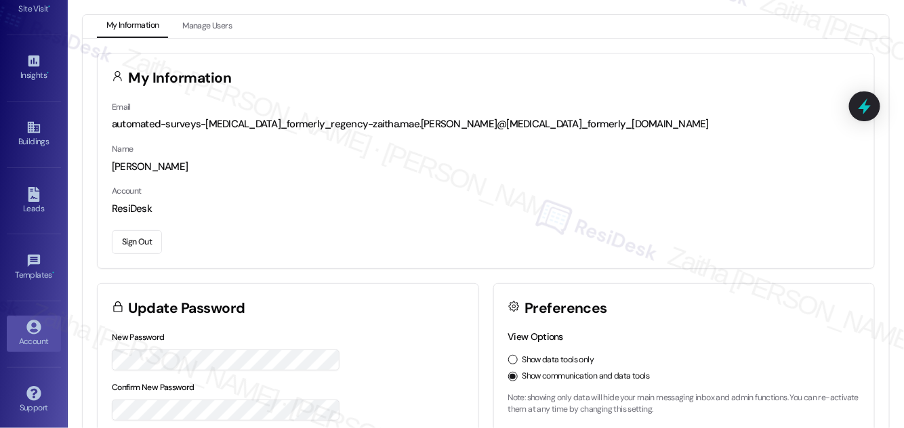
click at [127, 242] on button "Sign Out" at bounding box center [137, 242] width 50 height 24
